Goal: Obtain resource: Download file/media

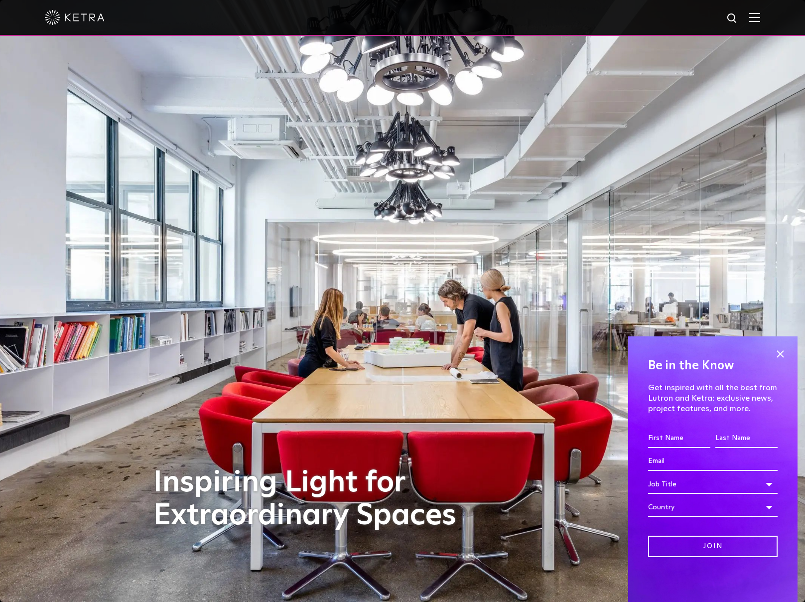
click at [768, 17] on div at bounding box center [402, 18] width 805 height 36
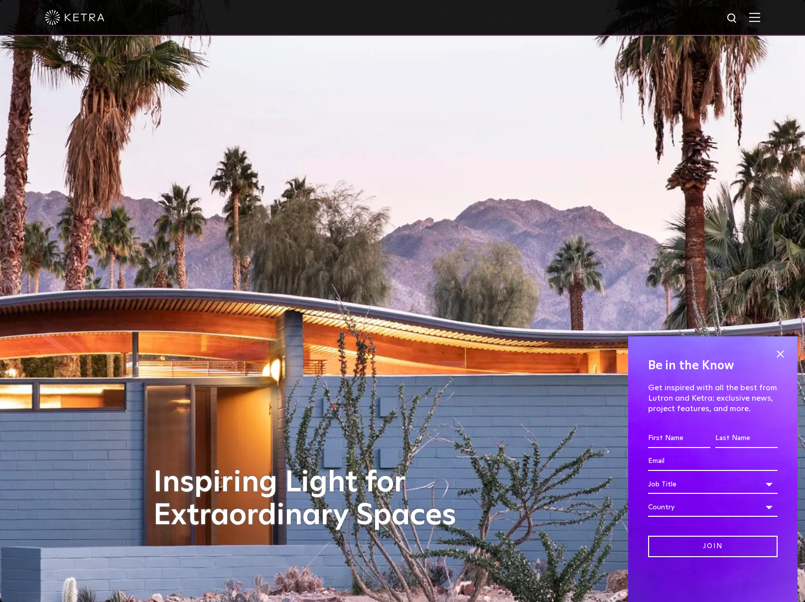
click at [79, 22] on img at bounding box center [75, 17] width 60 height 15
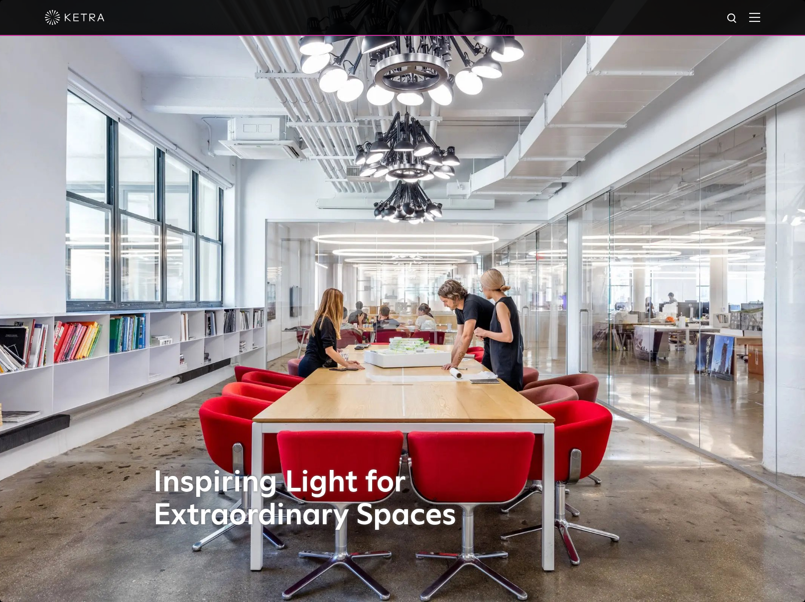
click at [87, 19] on img at bounding box center [75, 17] width 60 height 15
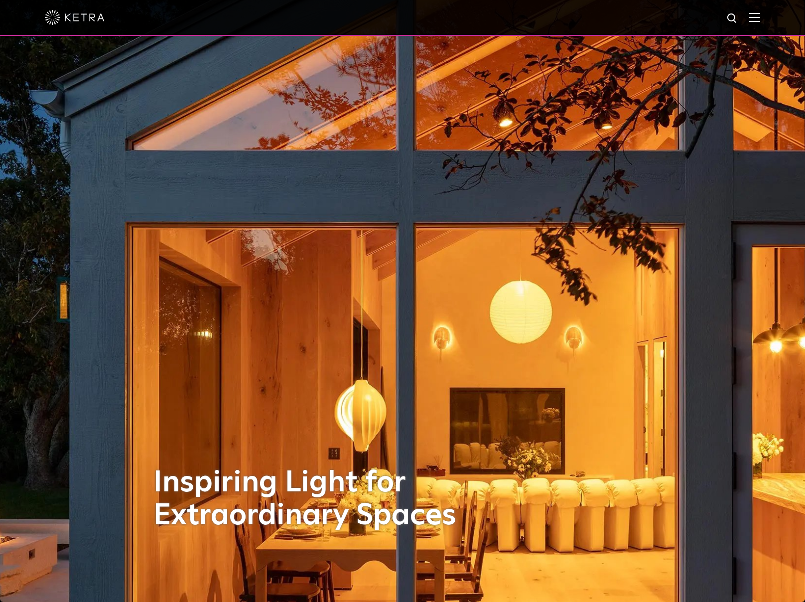
click at [769, 21] on div at bounding box center [402, 18] width 805 height 36
click at [761, 20] on img at bounding box center [755, 16] width 11 height 9
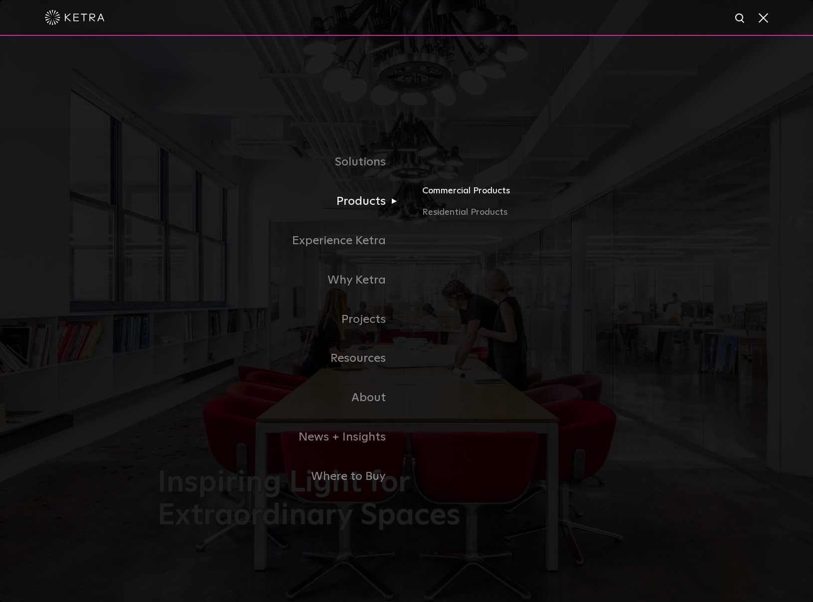
click at [453, 195] on link "Commercial Products" at bounding box center [538, 194] width 233 height 22
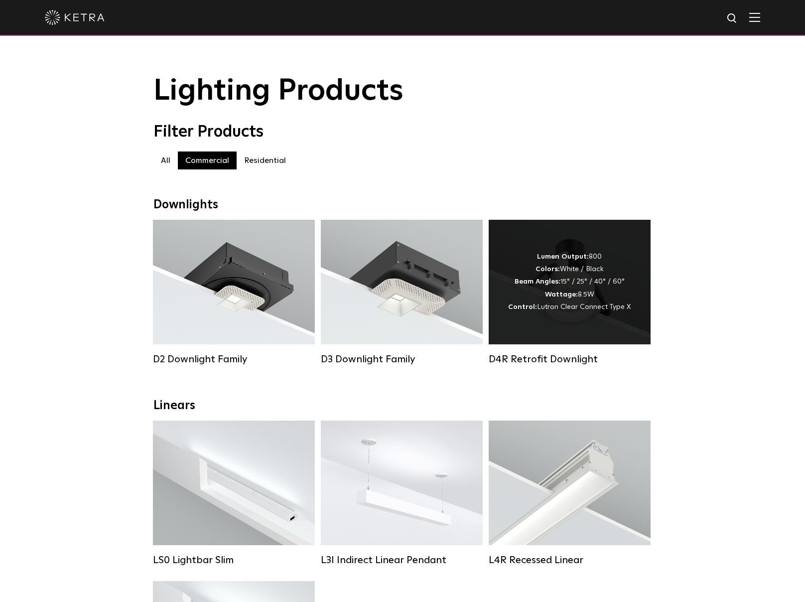
click at [608, 312] on div "Lumen Output: 800 Colors: White / Black Beam Angles: 15° / 25° / 40° / 60° Watt…" at bounding box center [569, 282] width 123 height 63
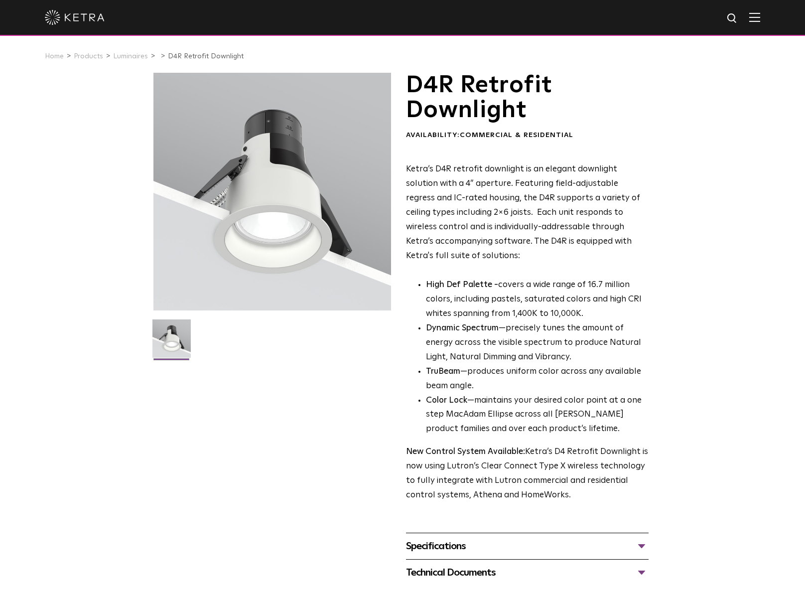
scroll to position [137, 0]
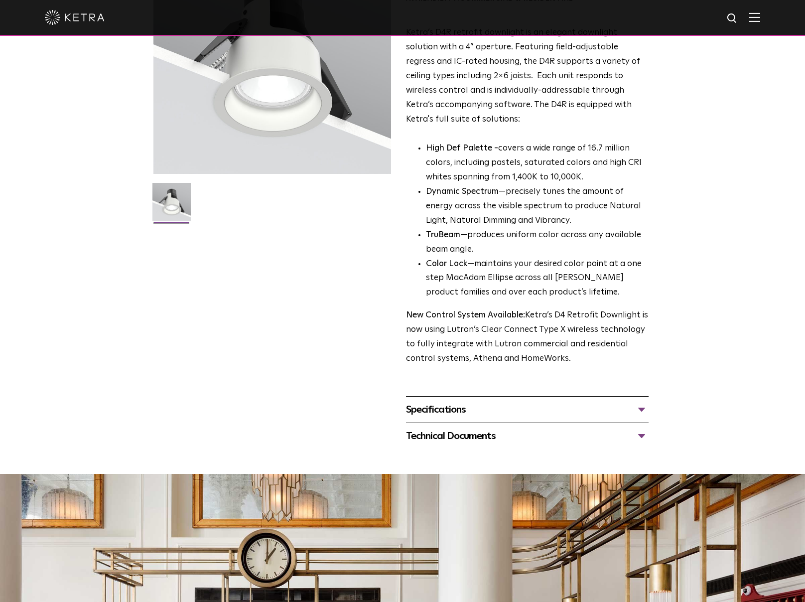
click at [599, 406] on div "Specifications" at bounding box center [527, 410] width 243 height 16
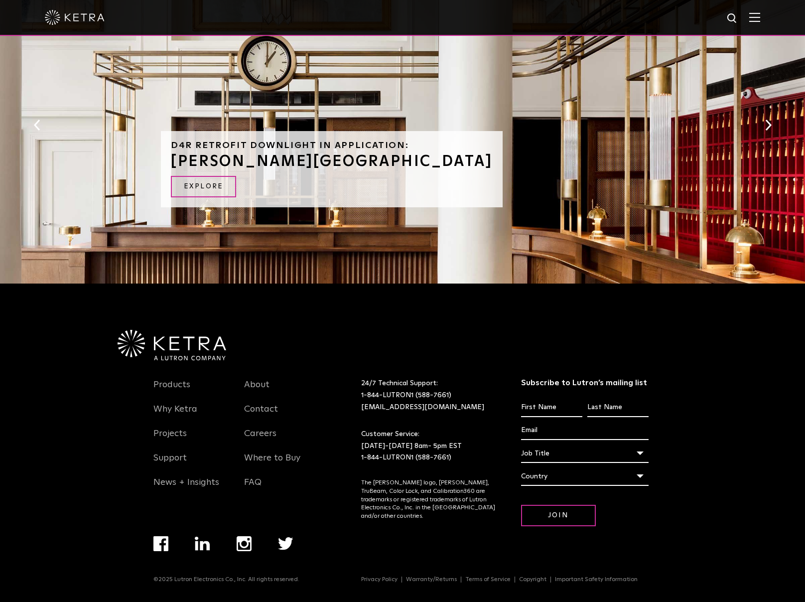
scroll to position [364, 0]
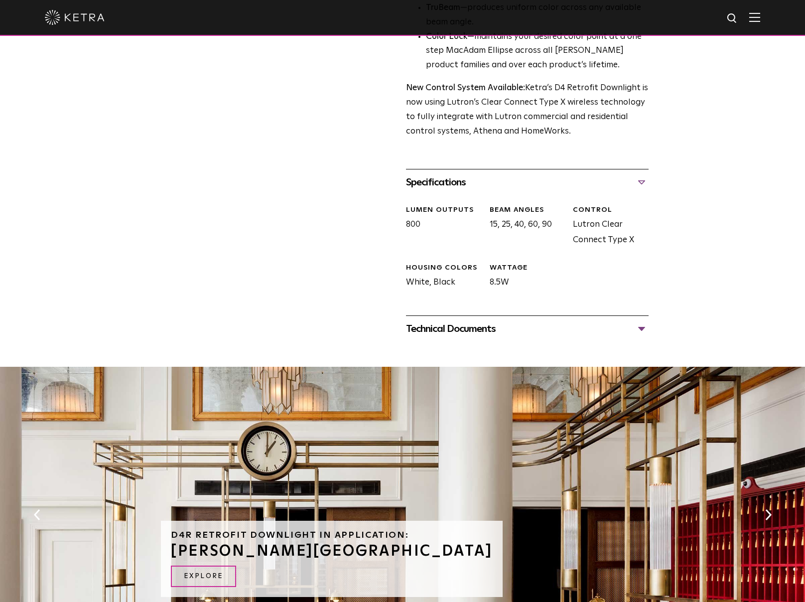
click at [487, 327] on div "Technical Documents" at bounding box center [527, 329] width 243 height 16
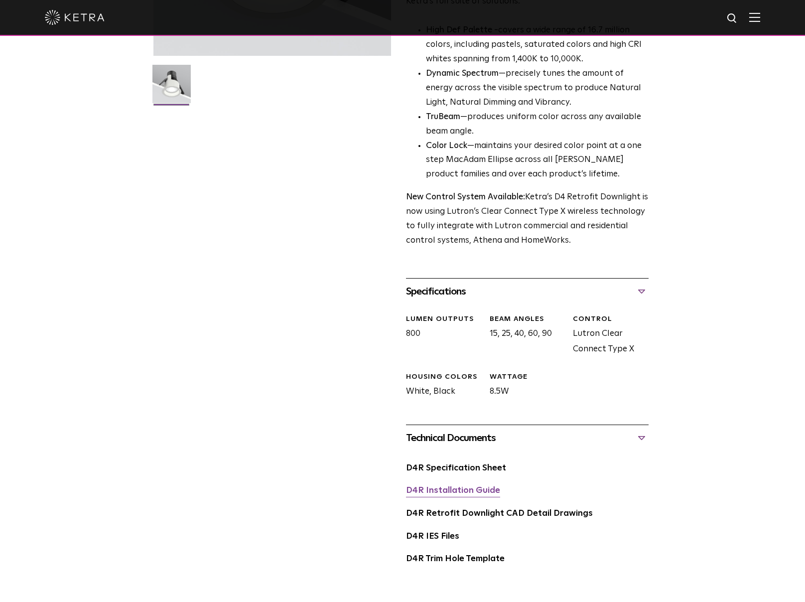
scroll to position [262, 0]
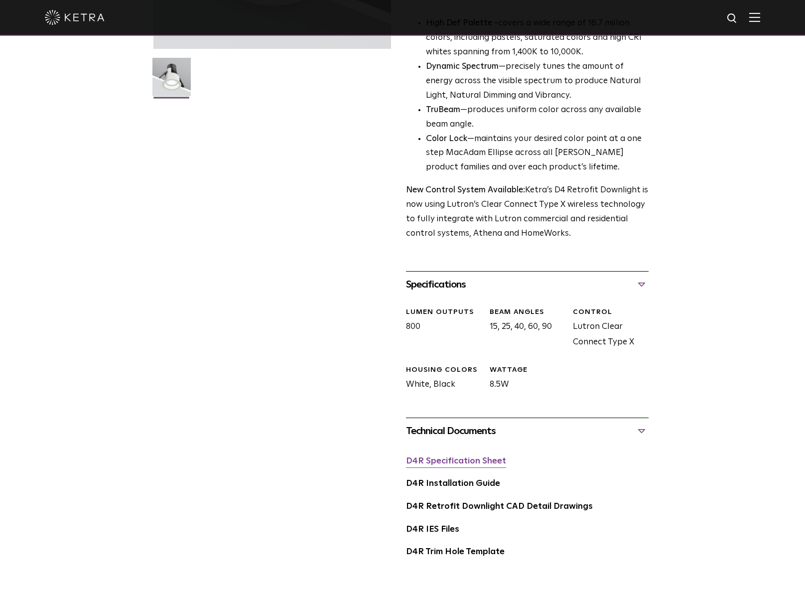
click at [453, 460] on link "D4R Specification Sheet" at bounding box center [456, 461] width 100 height 8
click at [452, 488] on div "D4R Installation Guide" at bounding box center [527, 487] width 243 height 23
click at [453, 484] on link "D4R Installation Guide" at bounding box center [453, 483] width 94 height 8
